Goal: Navigation & Orientation: Find specific page/section

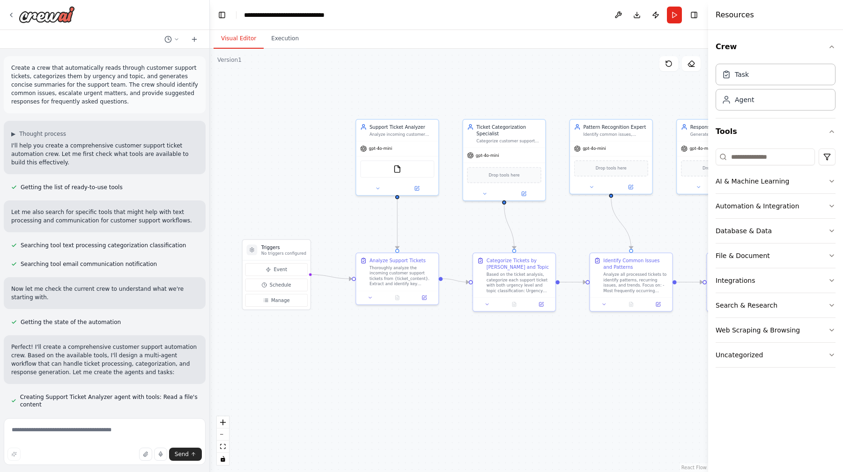
scroll to position [709, 0]
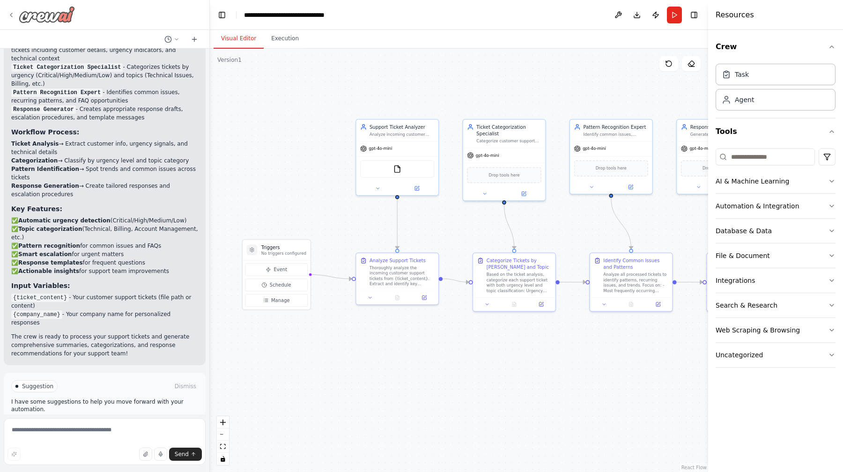
click at [13, 11] on icon at bounding box center [10, 14] width 7 height 7
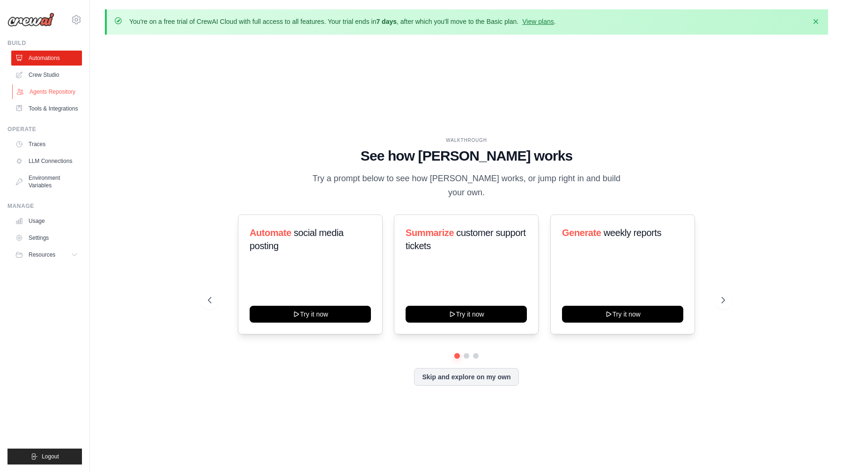
click at [47, 90] on link "Agents Repository" at bounding box center [47, 91] width 71 height 15
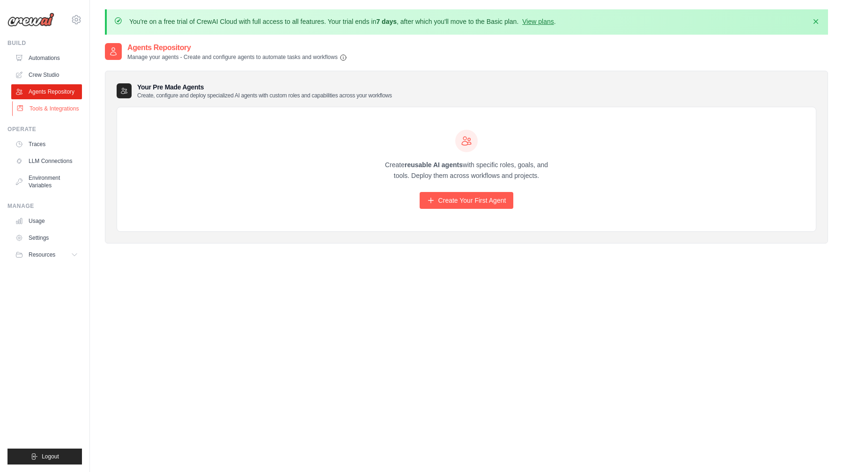
click at [34, 102] on link "Tools & Integrations" at bounding box center [47, 108] width 71 height 15
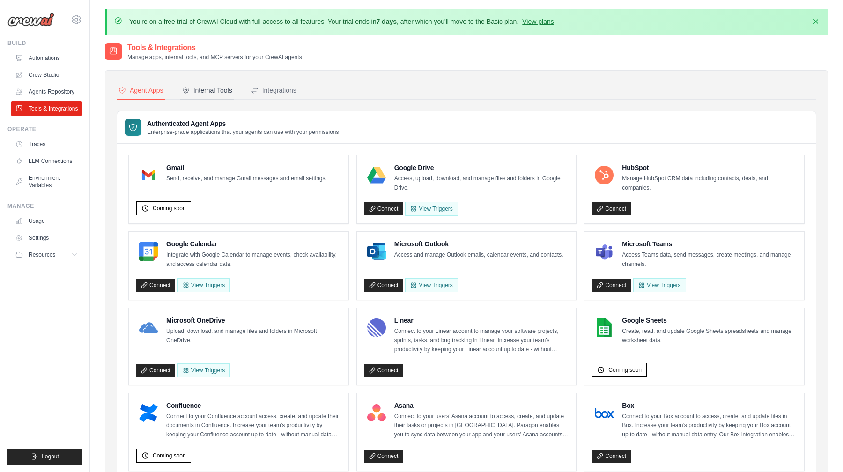
click at [217, 87] on div "Internal Tools" at bounding box center [207, 90] width 50 height 9
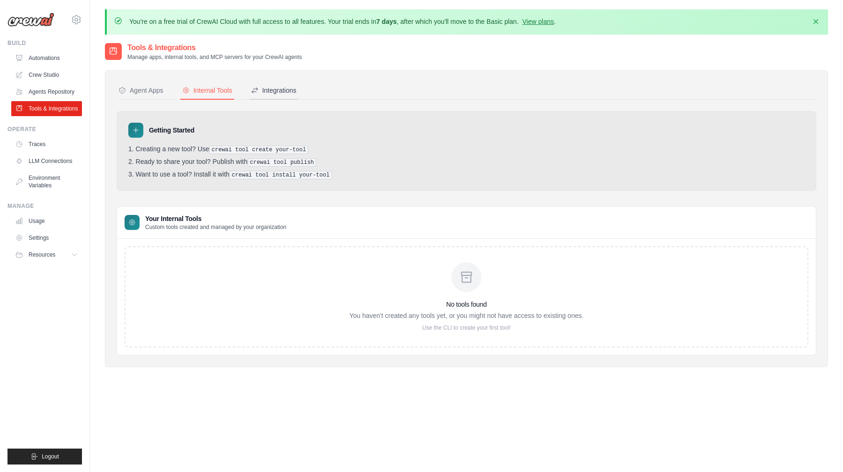
click at [269, 89] on div "Integrations" at bounding box center [273, 90] width 45 height 9
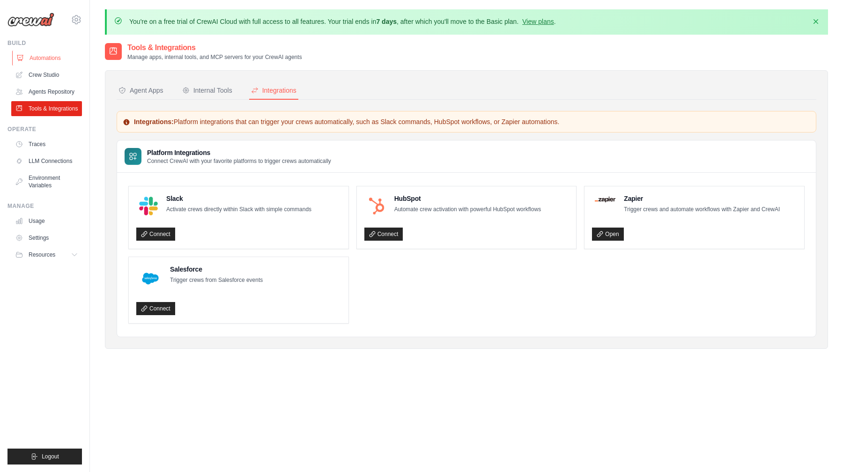
click at [43, 58] on link "Automations" at bounding box center [47, 58] width 71 height 15
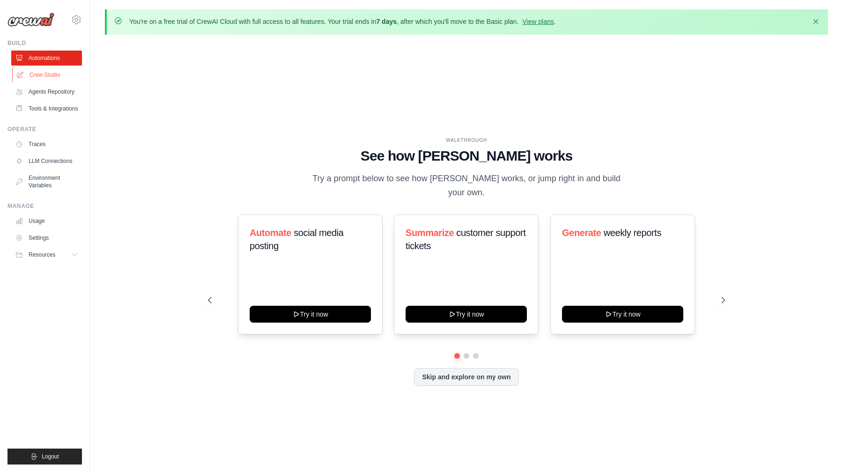
click at [45, 72] on link "Crew Studio" at bounding box center [47, 74] width 71 height 15
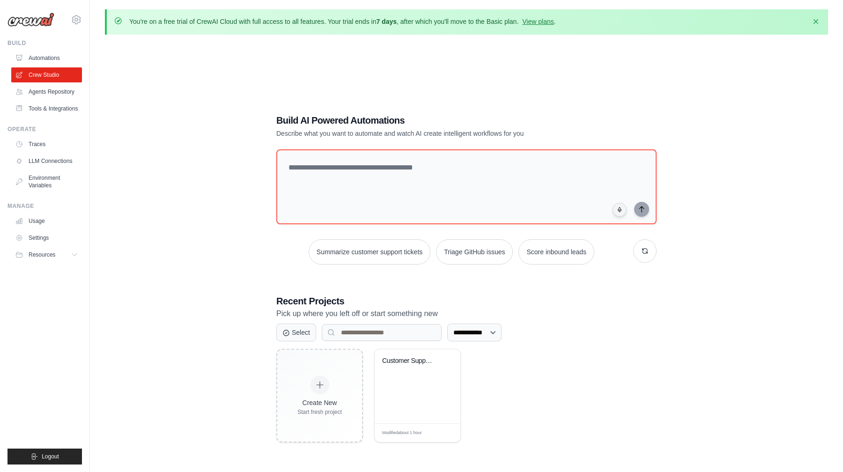
scroll to position [51, 0]
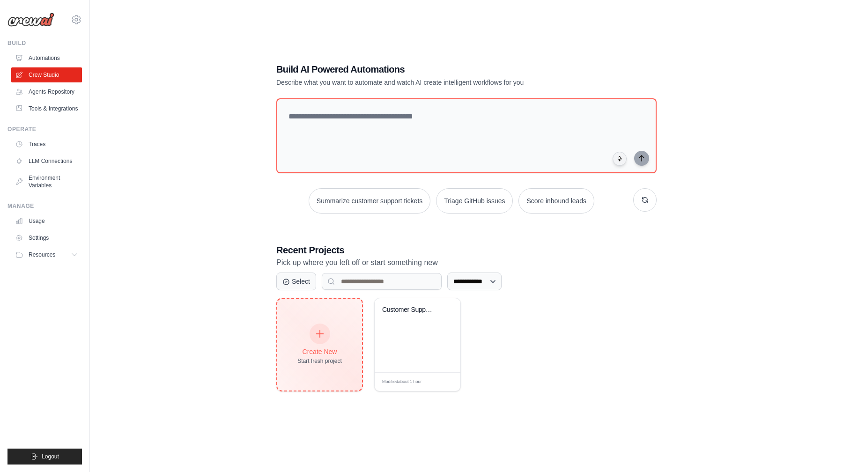
click at [315, 334] on icon at bounding box center [320, 334] width 10 height 10
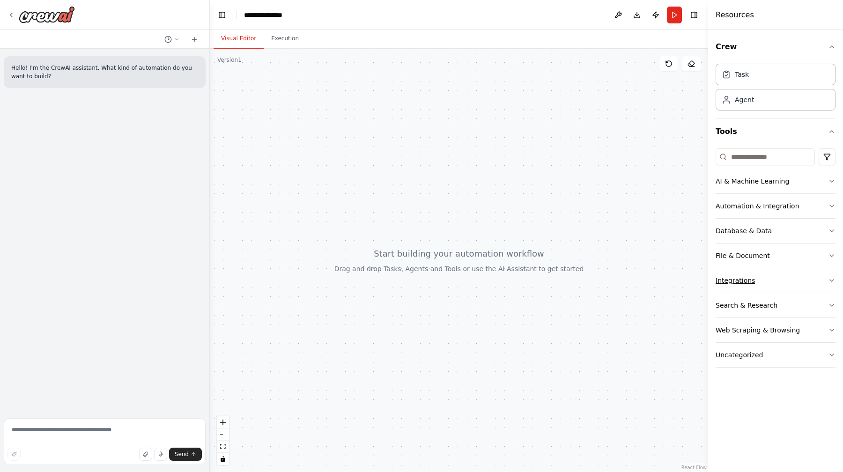
click at [777, 280] on button "Integrations" at bounding box center [776, 280] width 120 height 24
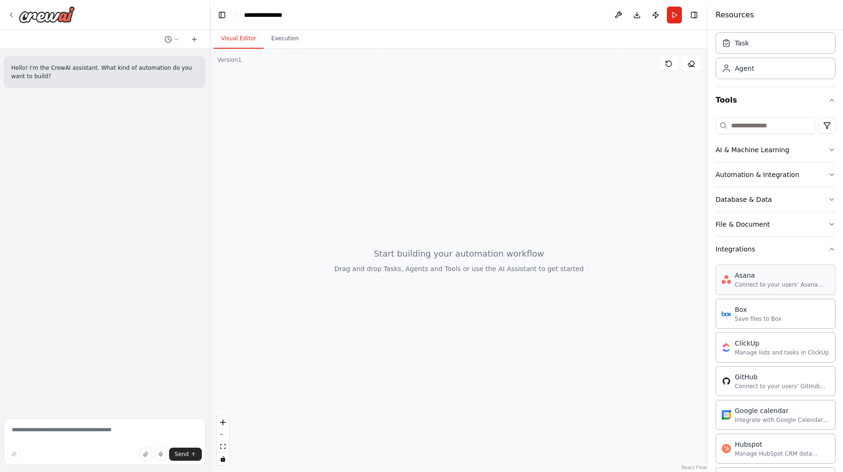
scroll to position [42, 0]
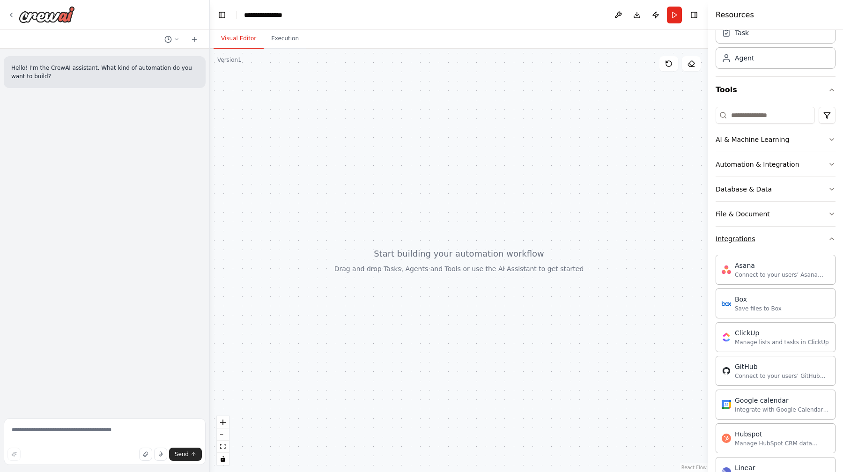
click at [777, 250] on button "Integrations" at bounding box center [776, 239] width 120 height 24
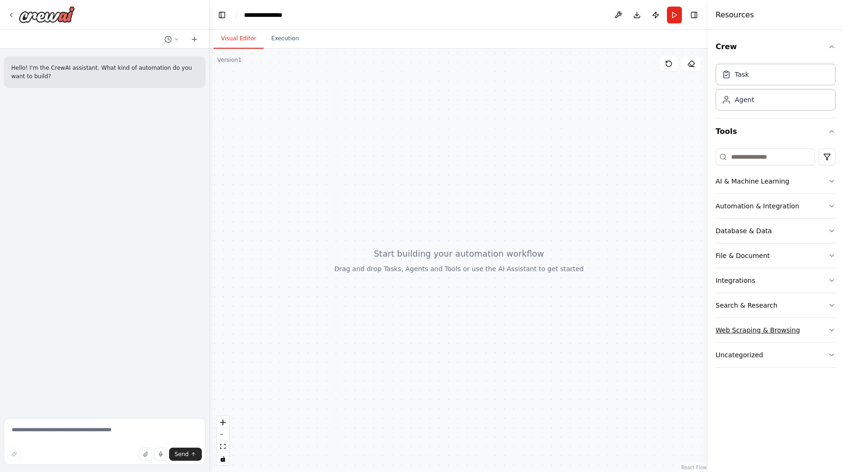
click at [808, 331] on button "Web Scraping & Browsing" at bounding box center [776, 330] width 120 height 24
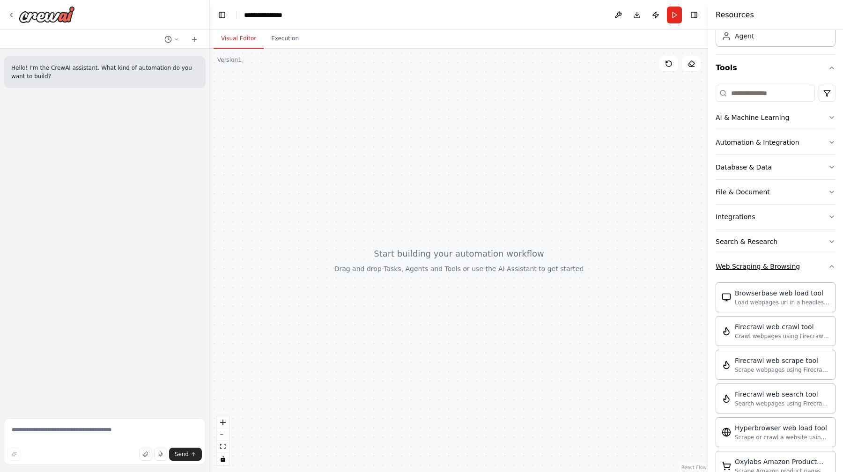
scroll to position [65, 0]
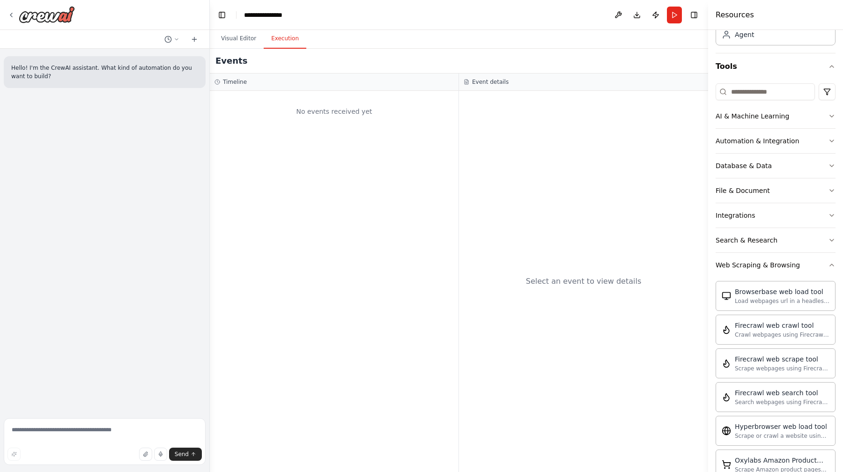
click at [277, 44] on button "Execution" at bounding box center [285, 39] width 43 height 20
click at [240, 41] on button "Visual Editor" at bounding box center [239, 39] width 50 height 20
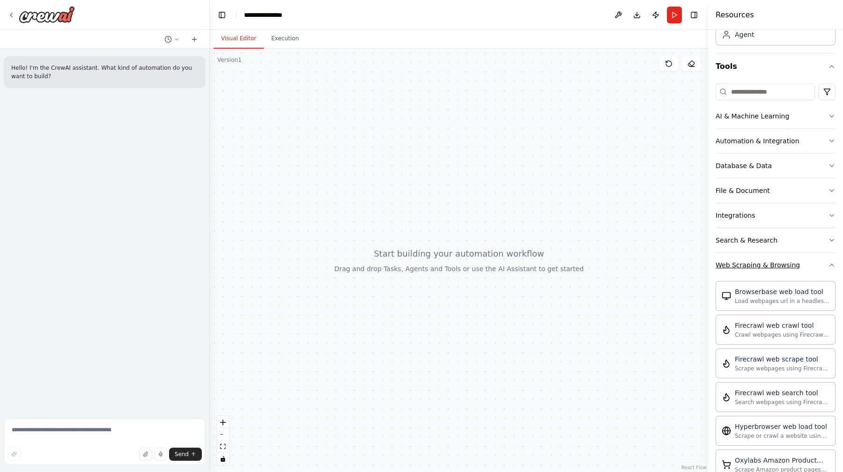
click at [774, 261] on div "Web Scraping & Browsing" at bounding box center [758, 264] width 84 height 9
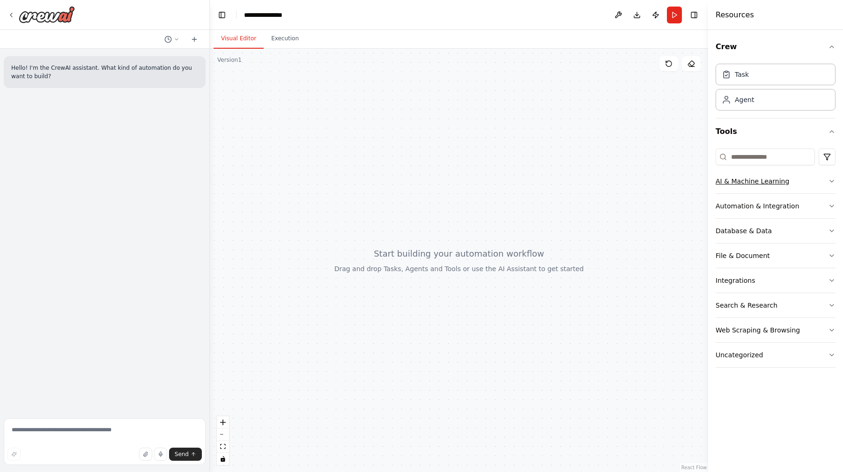
click at [803, 183] on button "AI & Machine Learning" at bounding box center [776, 181] width 120 height 24
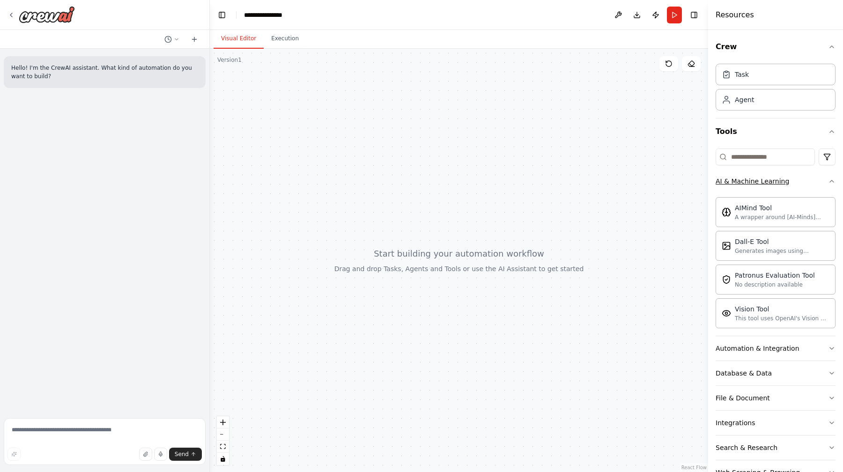
click at [803, 183] on button "AI & Machine Learning" at bounding box center [776, 181] width 120 height 24
